Goal: Check status: Check status

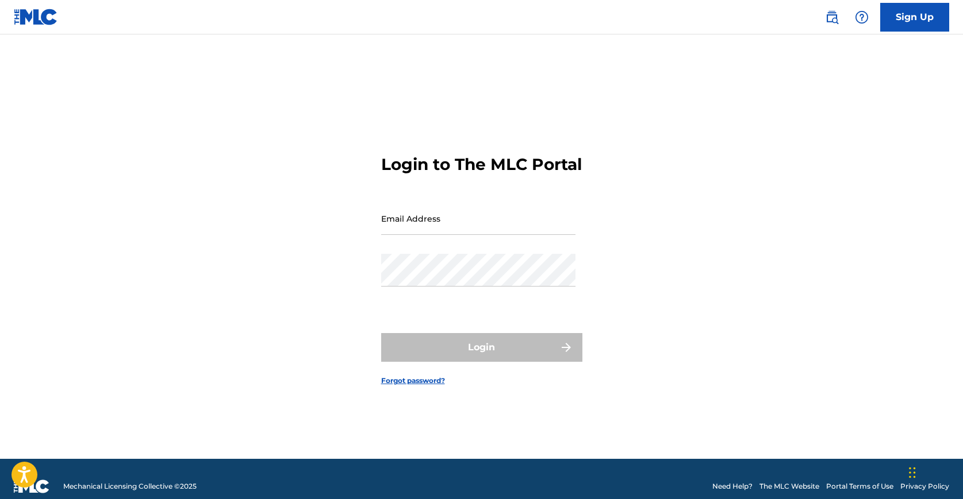
click at [489, 235] on input "Email Address" at bounding box center [478, 218] width 194 height 33
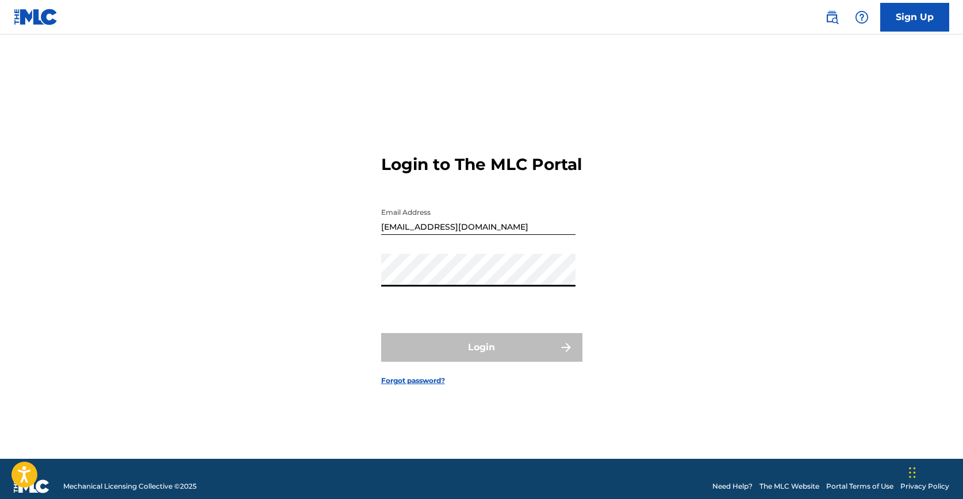
type input "[EMAIL_ADDRESS][DOMAIN_NAME]"
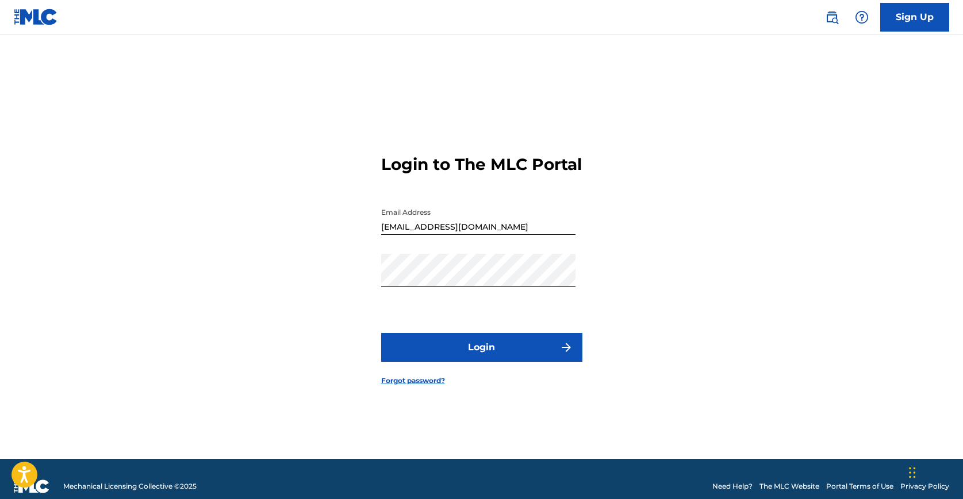
click at [486, 344] on button "Login" at bounding box center [481, 347] width 201 height 29
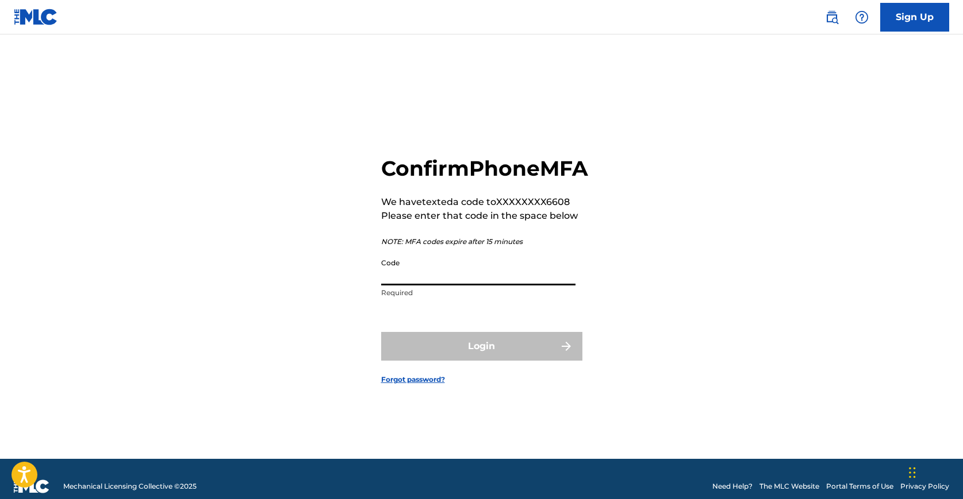
click at [482, 286] on input "Code" at bounding box center [478, 269] width 194 height 33
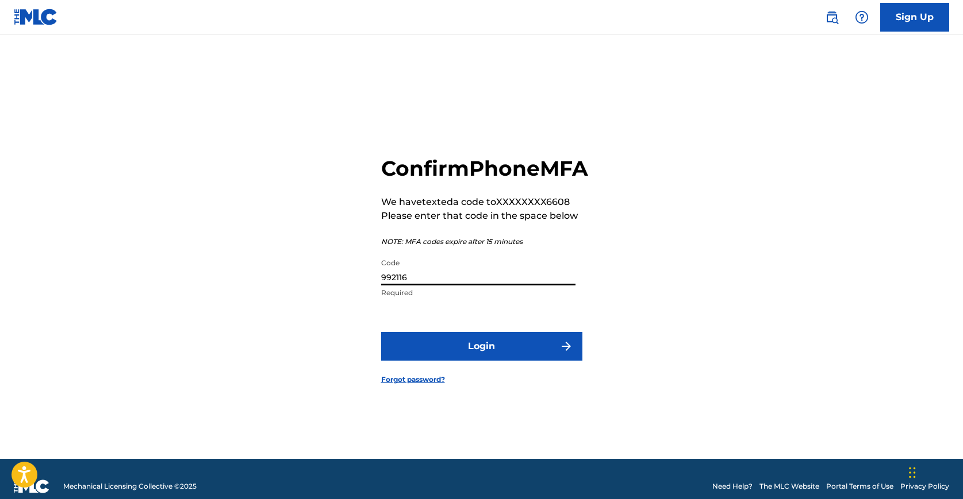
type input "992116"
click at [499, 359] on button "Login" at bounding box center [481, 346] width 201 height 29
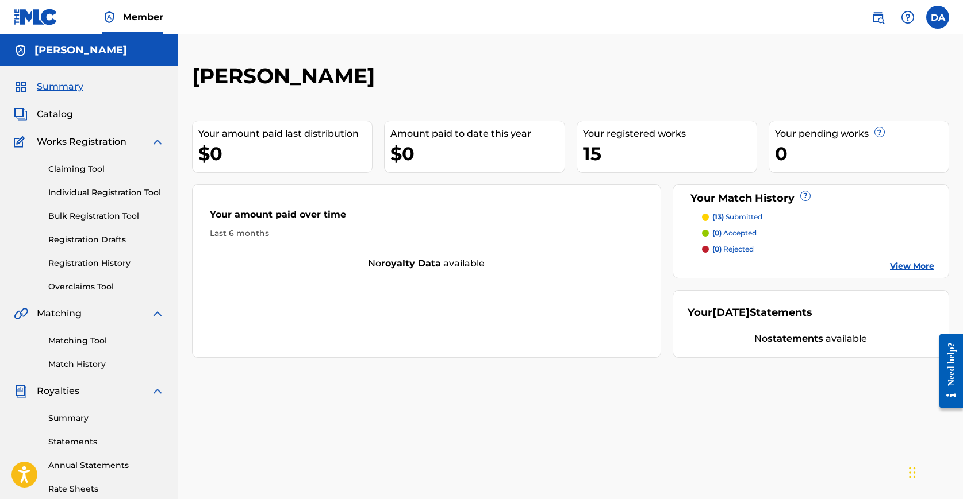
drag, startPoint x: 496, startPoint y: 341, endPoint x: 503, endPoint y: 58, distance: 283.4
drag, startPoint x: 503, startPoint y: 58, endPoint x: 480, endPoint y: 52, distance: 23.7
click at [480, 52] on div "[PERSON_NAME] Your amount paid last distribution $0 Amount paid to date this ye…" at bounding box center [570, 345] width 784 height 623
